Goal: Task Accomplishment & Management: Manage account settings

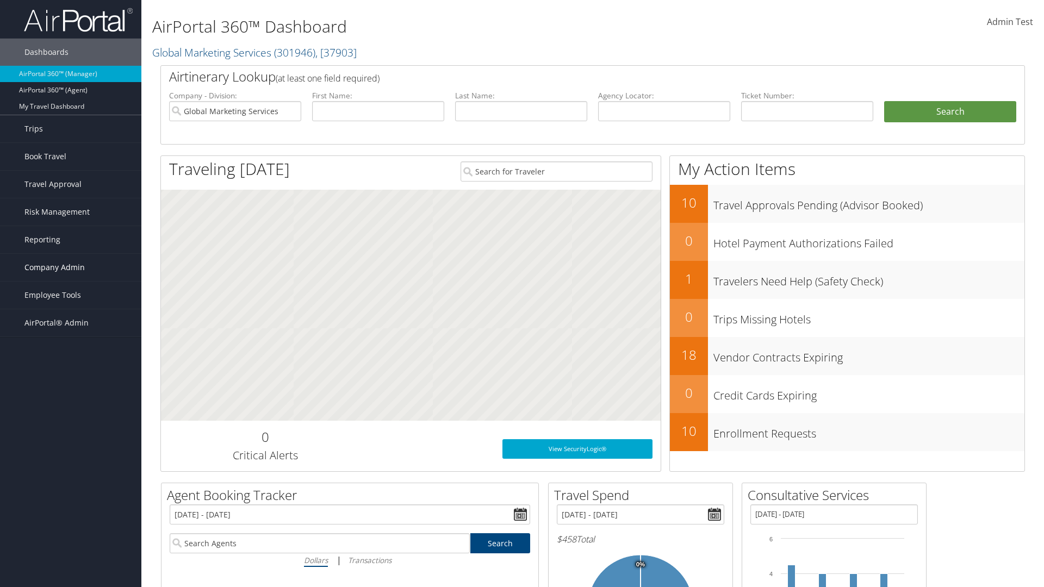
click at [71, 268] on span "Company Admin" at bounding box center [54, 267] width 60 height 27
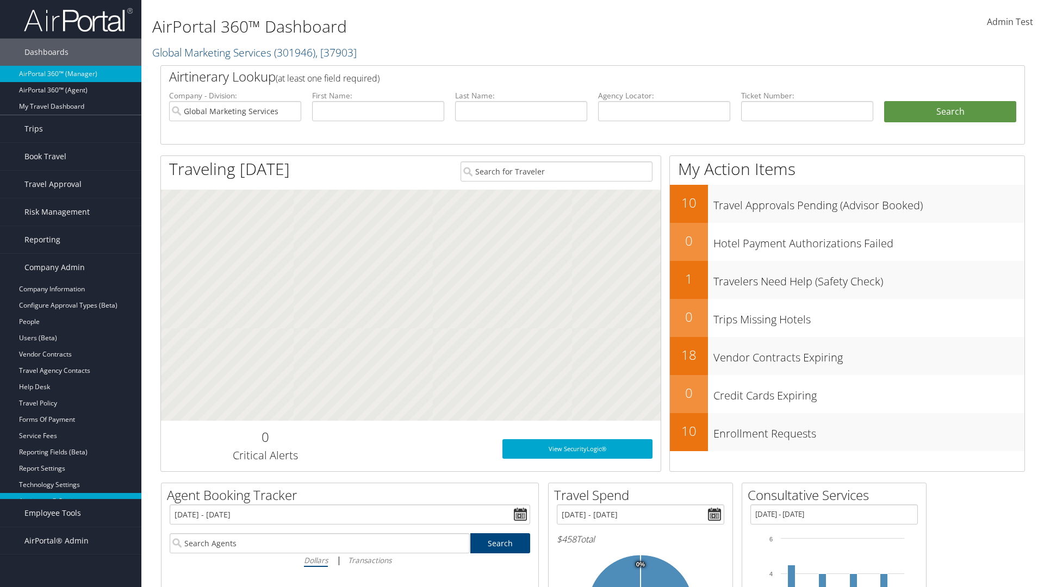
click at [71, 501] on link "Airtinerary® Settings" at bounding box center [70, 501] width 141 height 16
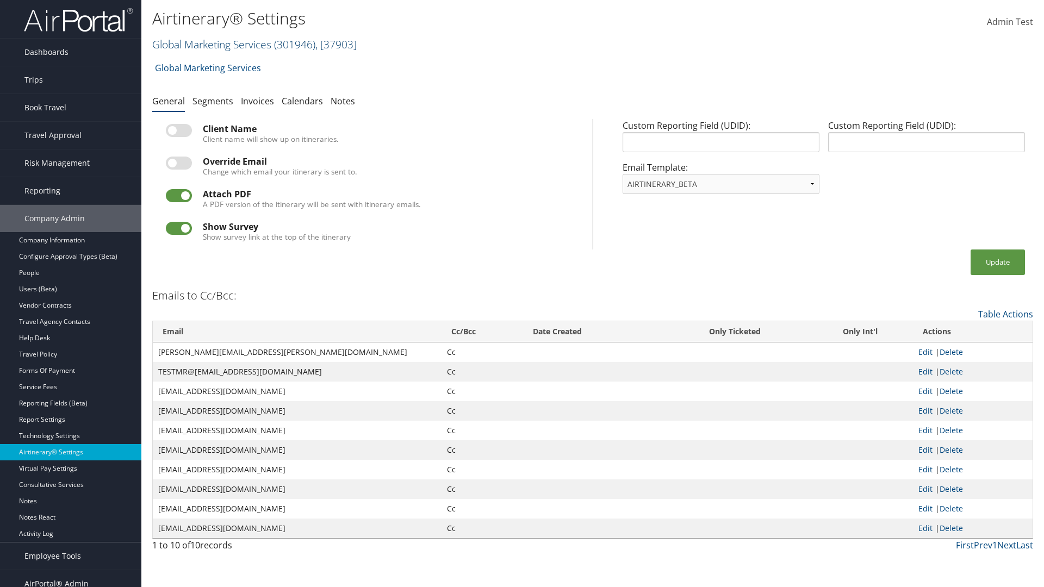
click at [210, 44] on link "Global Marketing Services ( 301946 ) , [ 37903 ]" at bounding box center [254, 44] width 204 height 15
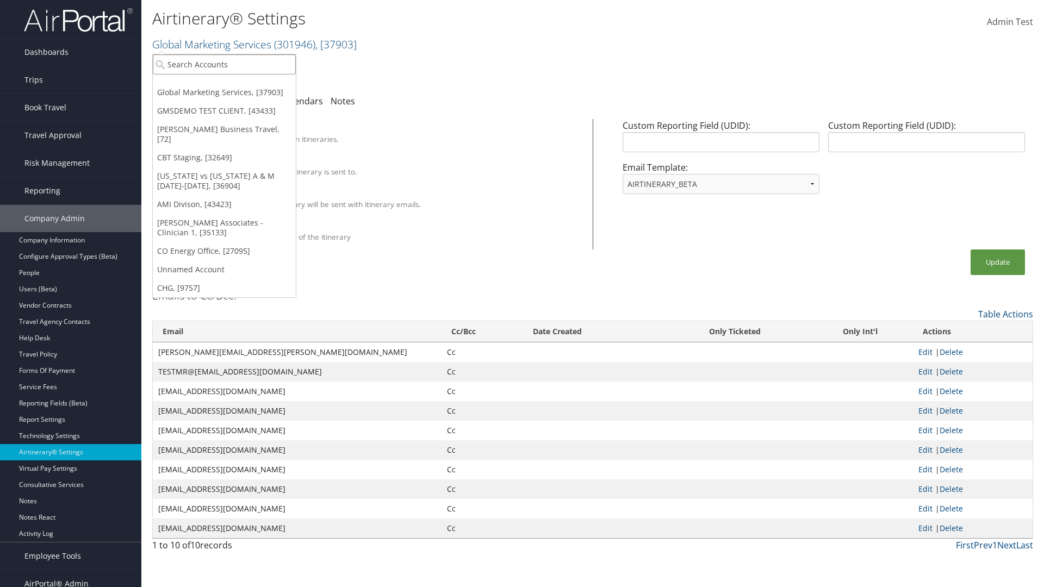
click at [224, 64] on input "search" at bounding box center [224, 64] width 143 height 20
type input "Global Marketing Services"
click at [234, 84] on div "Global Marketing Services (301946), [37903]" at bounding box center [234, 84] width 175 height 10
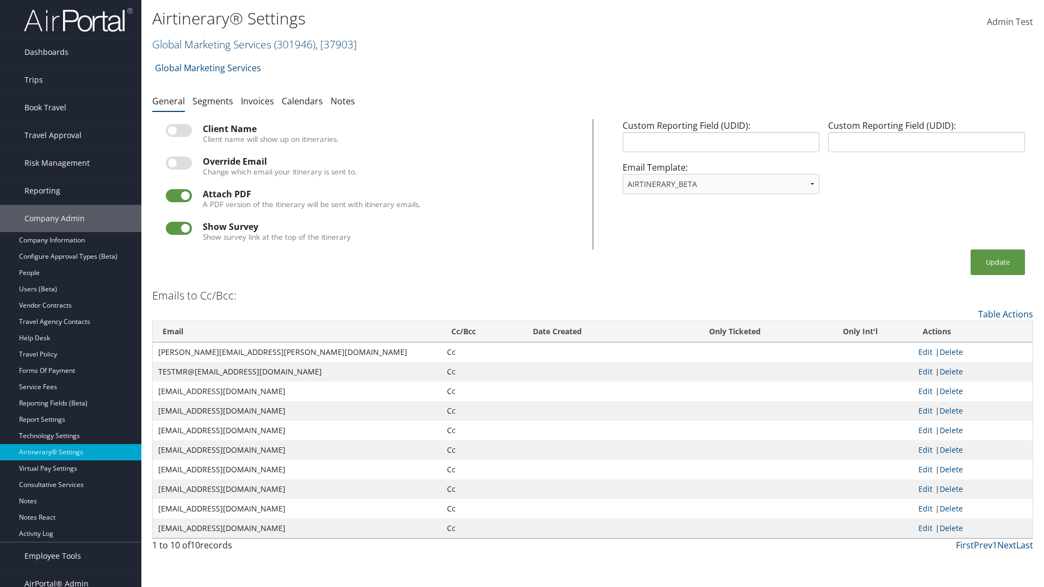
click at [179, 130] on label at bounding box center [179, 130] width 26 height 13
click at [178, 130] on input "checkbox" at bounding box center [174, 132] width 7 height 7
checkbox input "true"
click at [998, 262] on button "Update" at bounding box center [998, 263] width 54 height 26
